Goal: Information Seeking & Learning: Learn about a topic

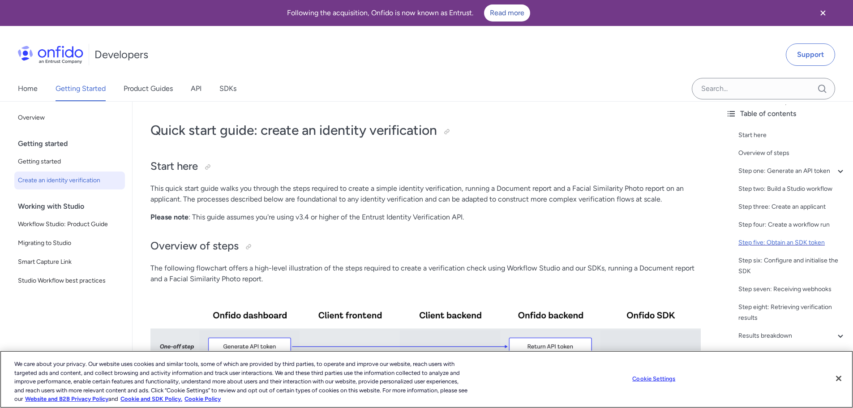
scroll to position [18, 0]
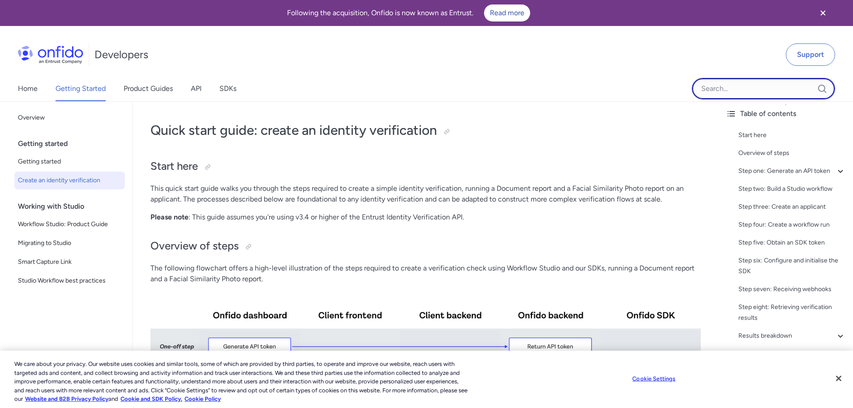
click at [777, 94] on input "Onfido search input field" at bounding box center [763, 89] width 143 height 22
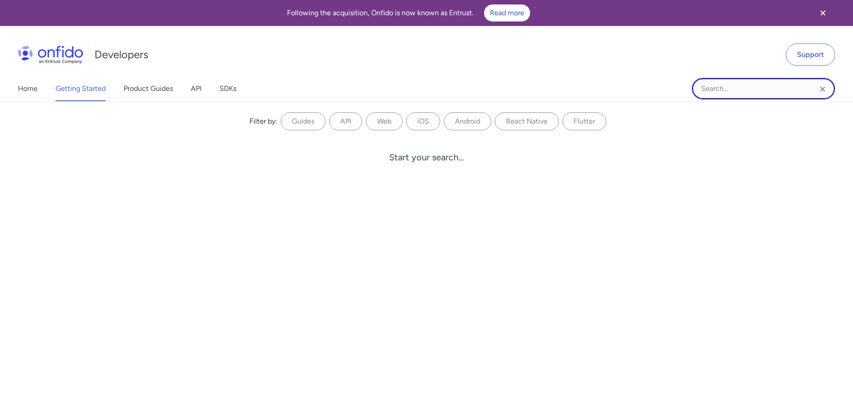
click at [775, 89] on input "Onfido search input field" at bounding box center [763, 89] width 143 height 22
type input "doc type"
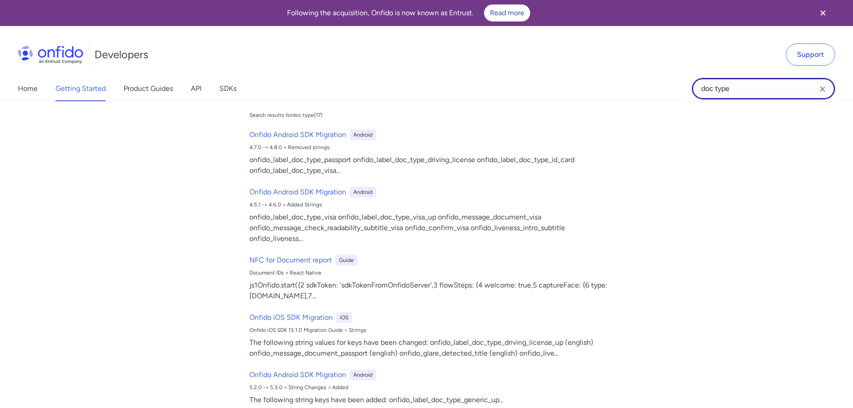
scroll to position [0, 0]
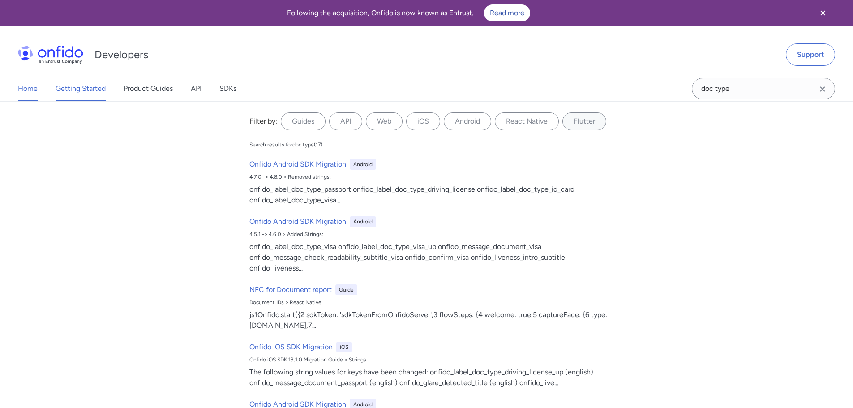
click at [30, 95] on link "Home" at bounding box center [28, 88] width 20 height 25
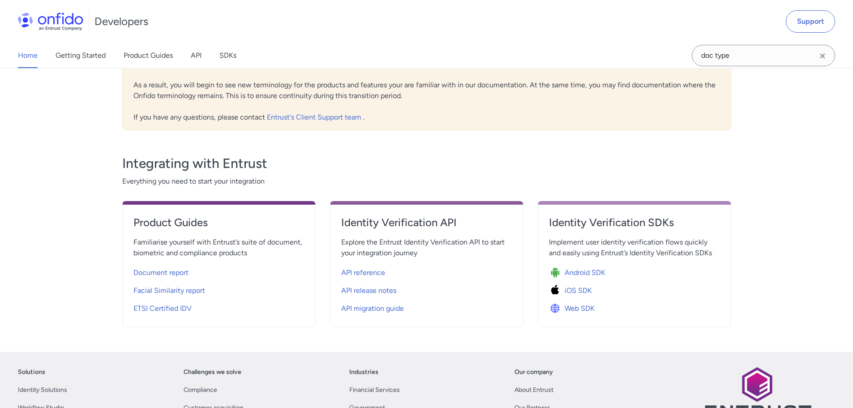
scroll to position [179, 0]
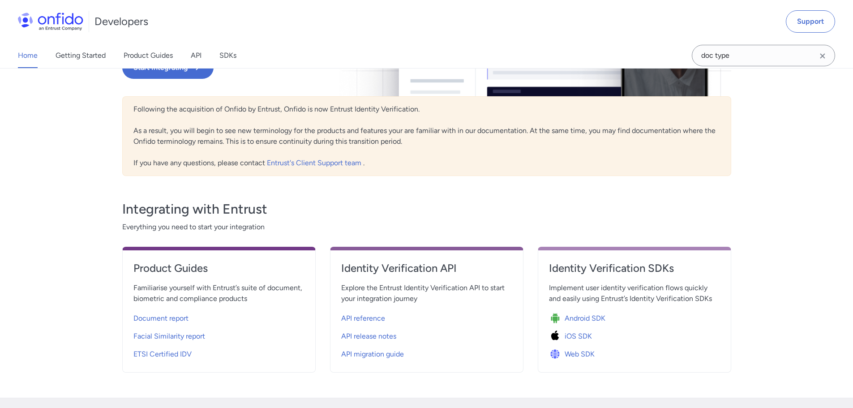
click at [779, 334] on div "Home Getting Started Product Guides API SDKs Support Entrust Identity Verificat…" at bounding box center [426, 159] width 853 height 475
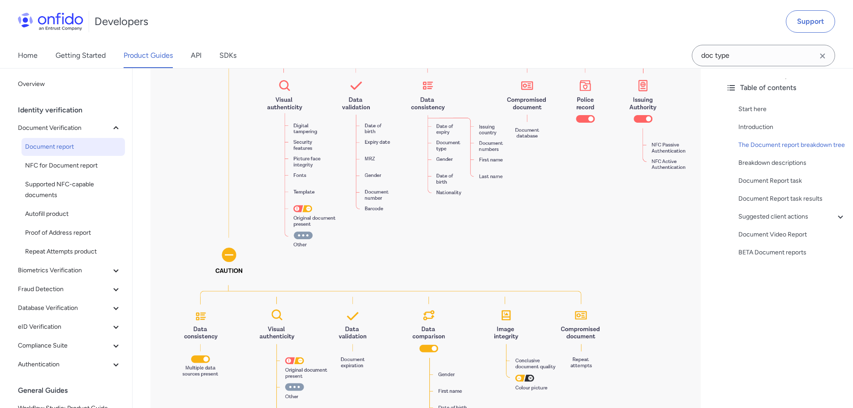
scroll to position [1075, 0]
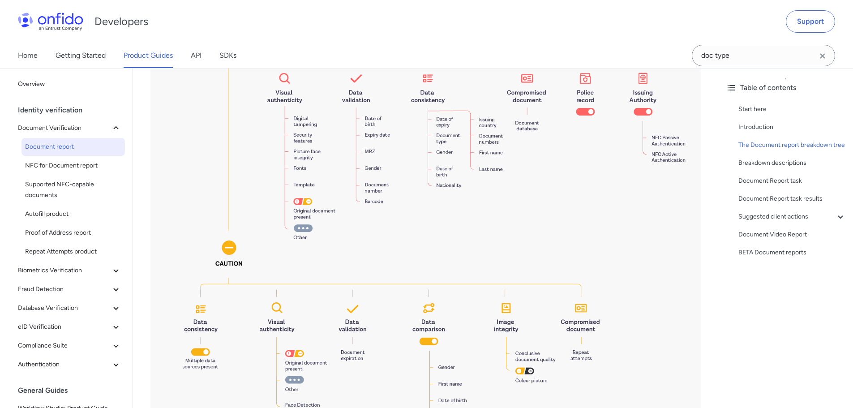
click at [666, 243] on img at bounding box center [426, 56] width 551 height 822
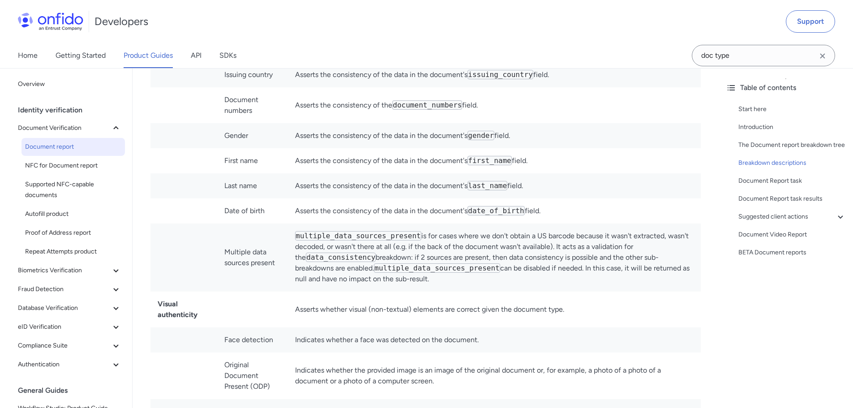
scroll to position [3270, 0]
